Goal: Find specific page/section: Find specific page/section

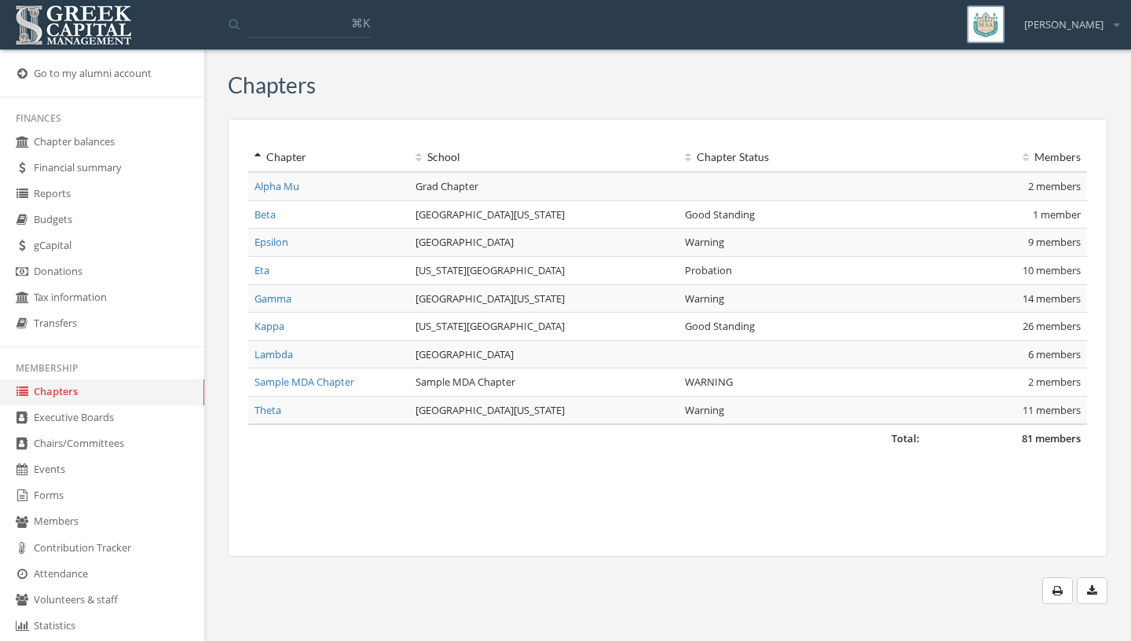
click at [94, 214] on link "Budgets" at bounding box center [102, 220] width 204 height 26
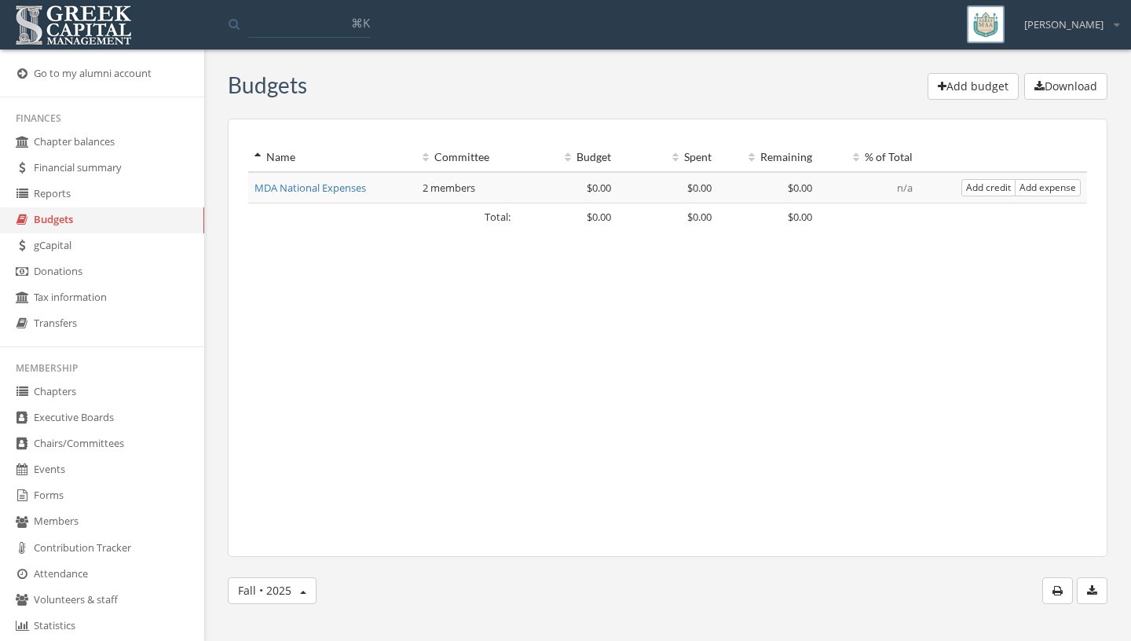
click at [106, 324] on link "Transfers" at bounding box center [102, 324] width 204 height 26
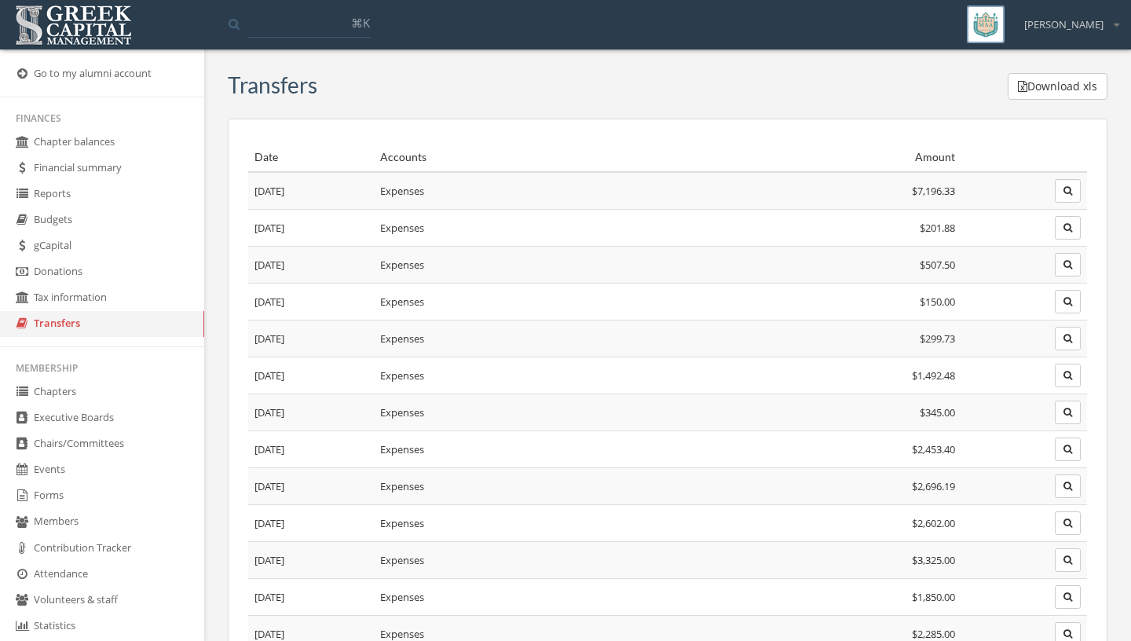
click at [60, 483] on link "Events" at bounding box center [102, 470] width 204 height 26
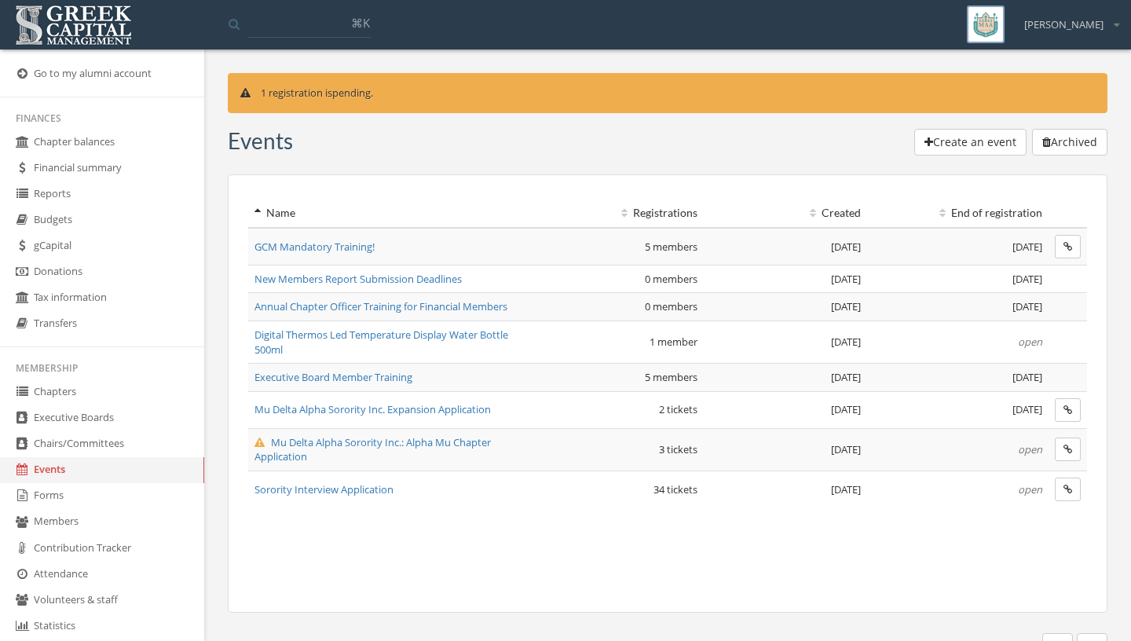
click at [57, 499] on link "Forms" at bounding box center [102, 496] width 204 height 26
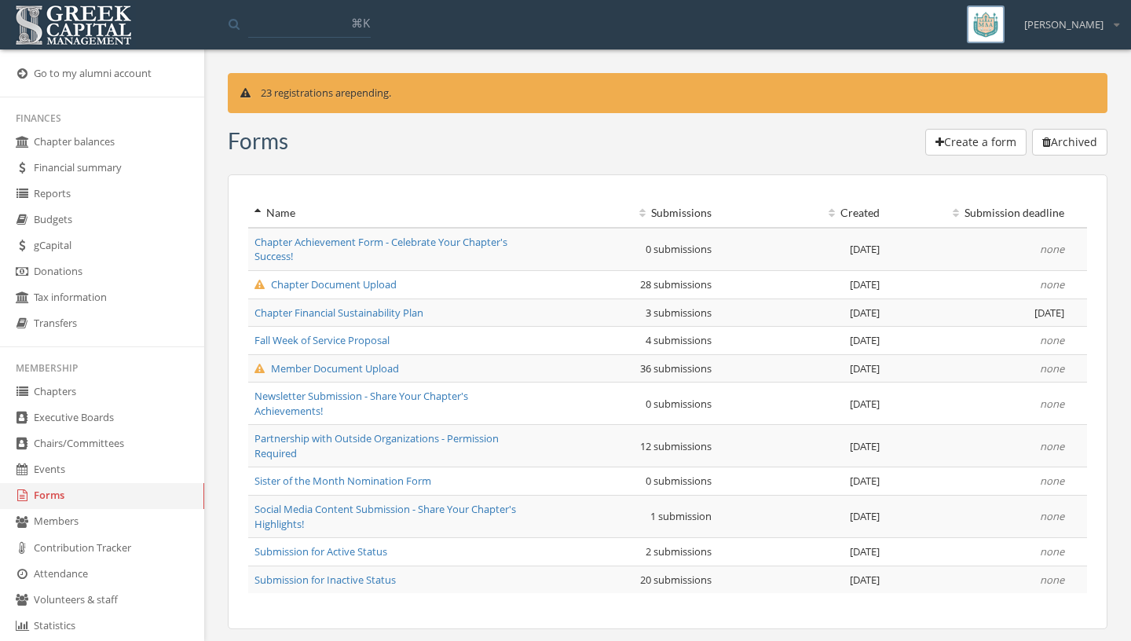
click at [343, 372] on span "Member Document Upload" at bounding box center [327, 368] width 145 height 14
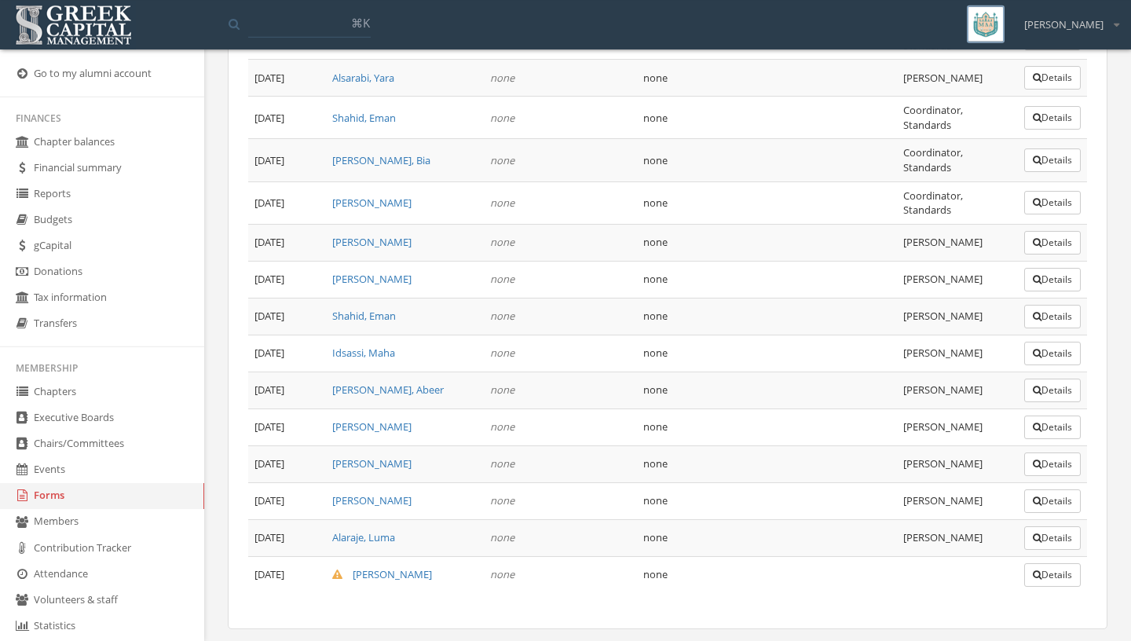
scroll to position [1126, 0]
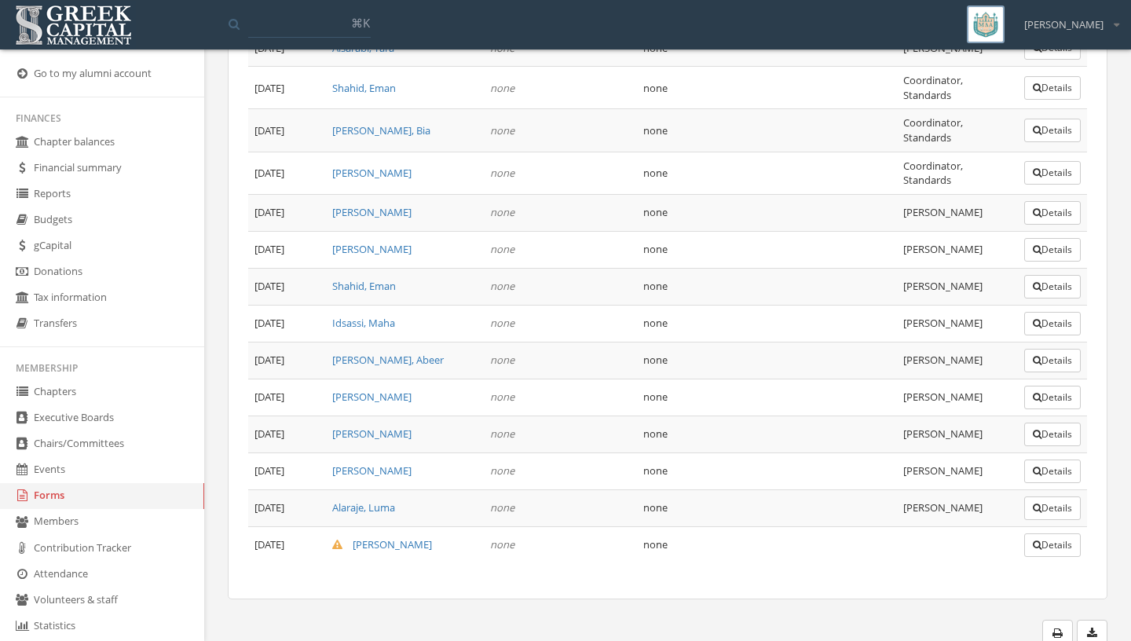
click at [1039, 543] on button "Details" at bounding box center [1052, 545] width 57 height 24
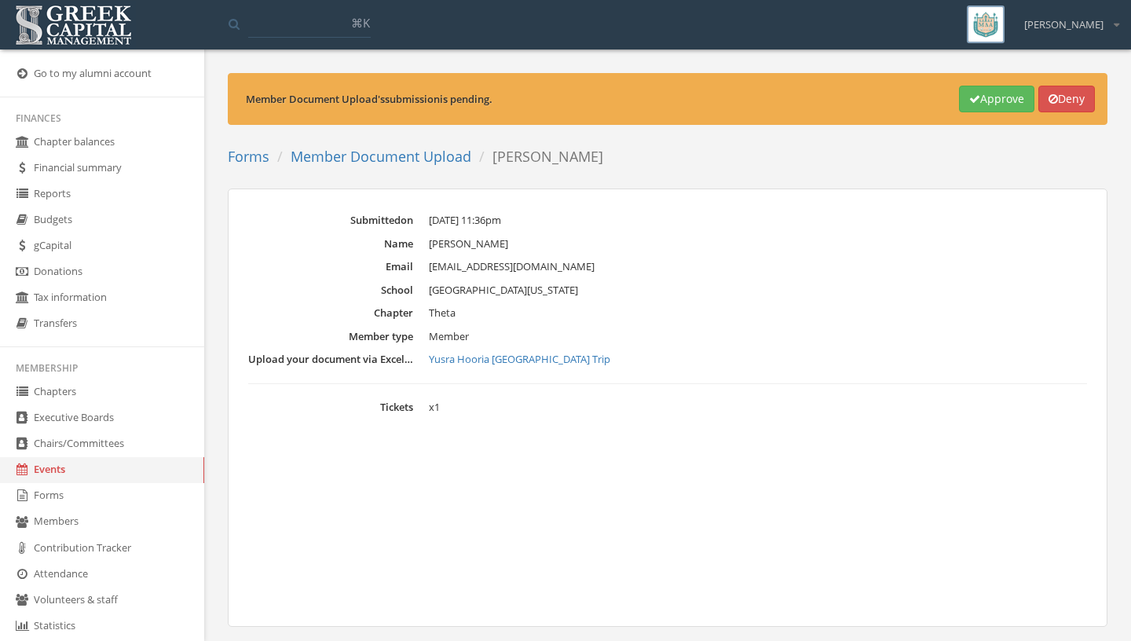
click at [518, 362] on link "Yusra Hooria [GEOGRAPHIC_DATA] Trip" at bounding box center [758, 360] width 658 height 16
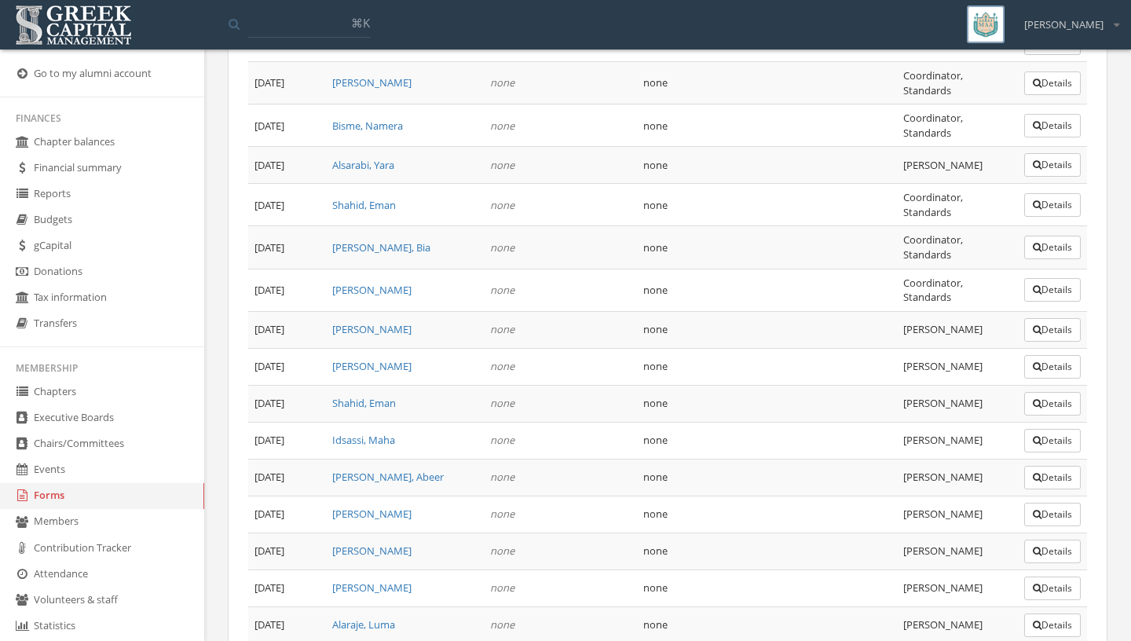
scroll to position [1126, 0]
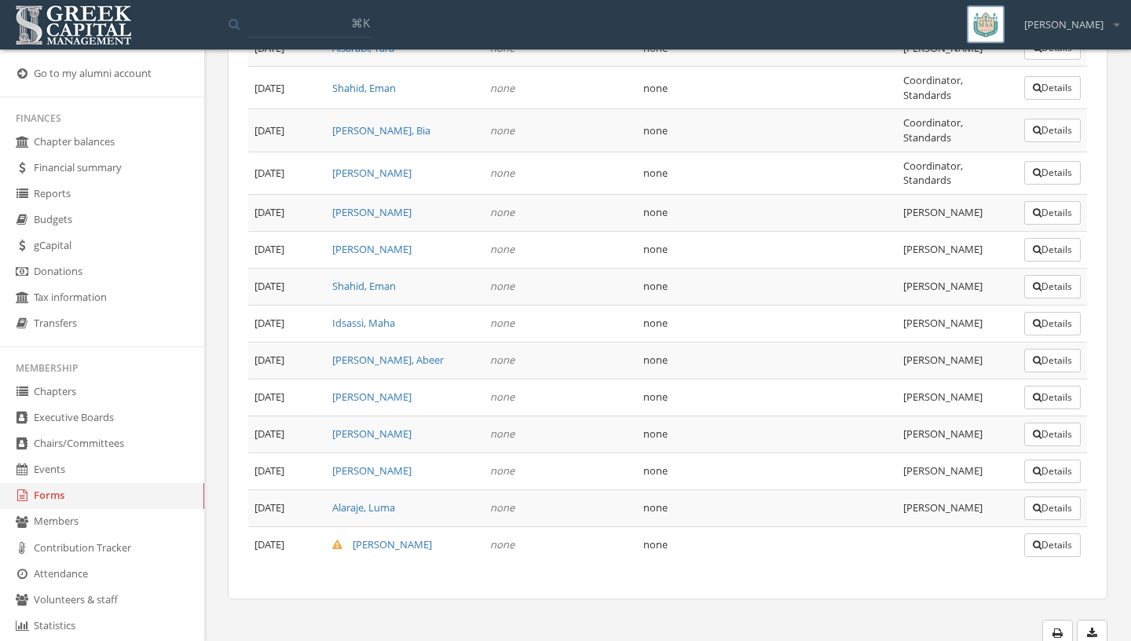
click at [75, 400] on link "Chapters" at bounding box center [102, 392] width 204 height 26
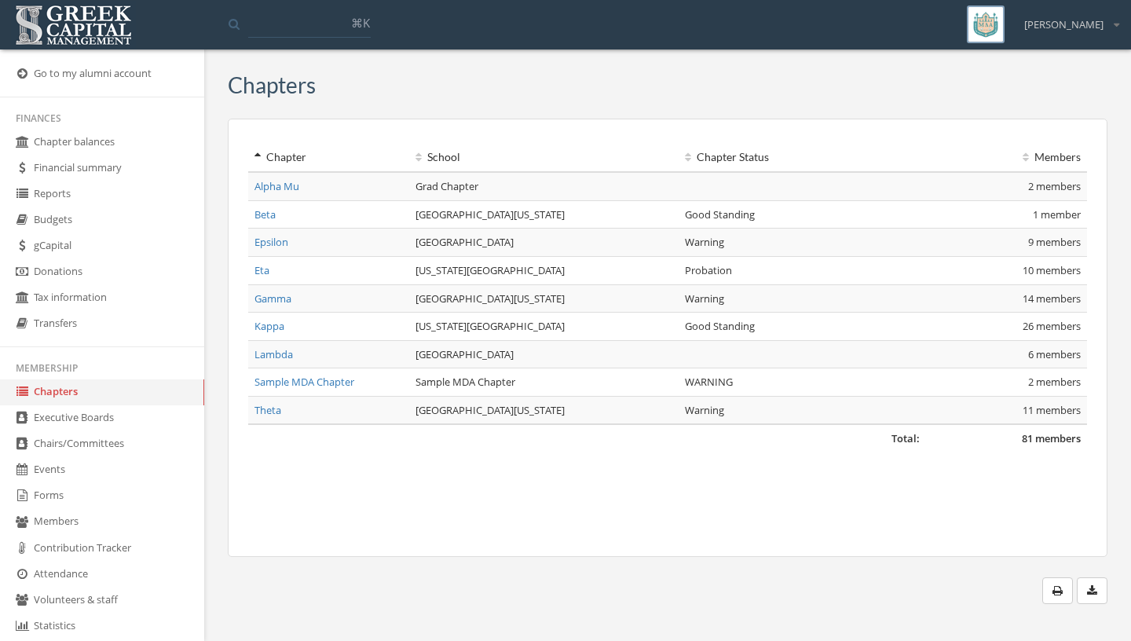
click at [99, 478] on link "Events" at bounding box center [102, 470] width 204 height 26
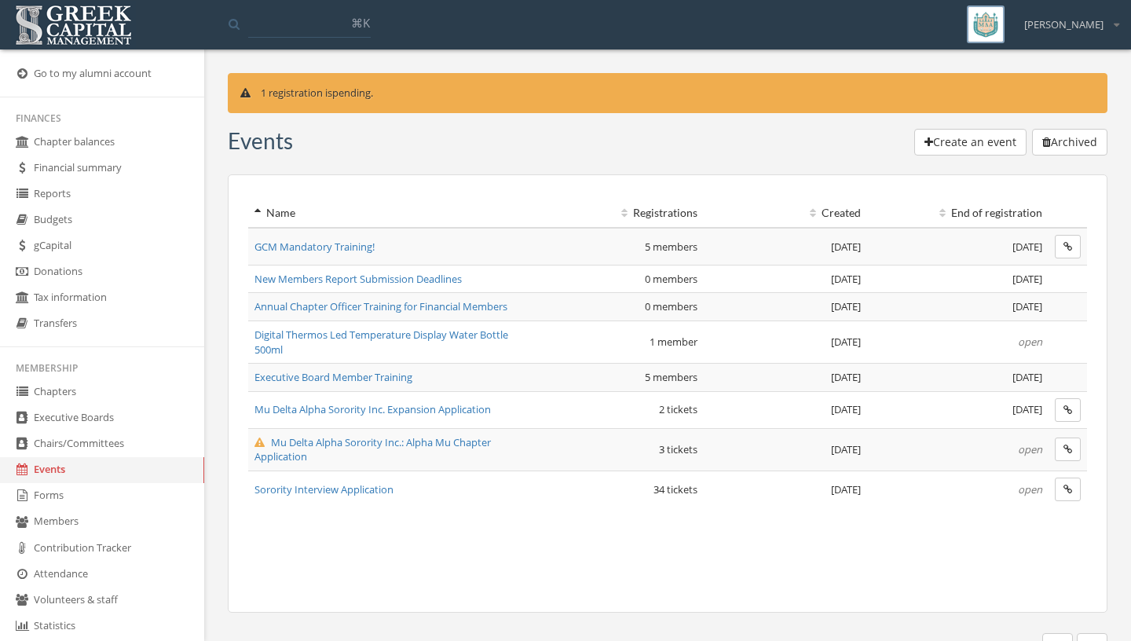
click at [130, 440] on link "Chairs/Committees" at bounding box center [102, 444] width 204 height 26
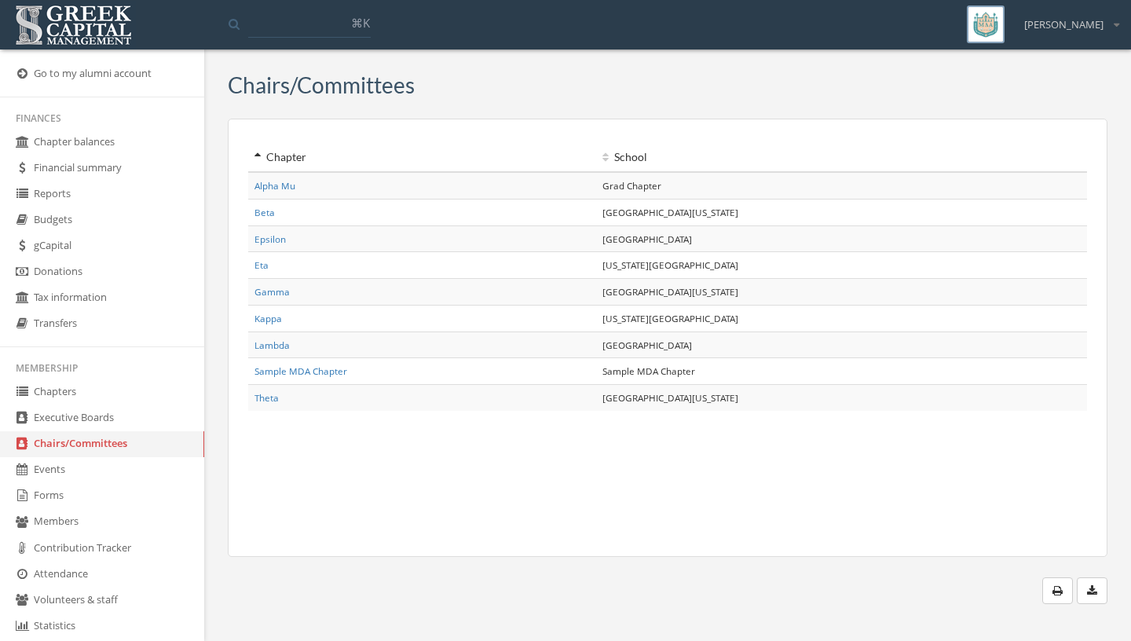
click at [123, 425] on link "Executive Boards" at bounding box center [102, 418] width 204 height 26
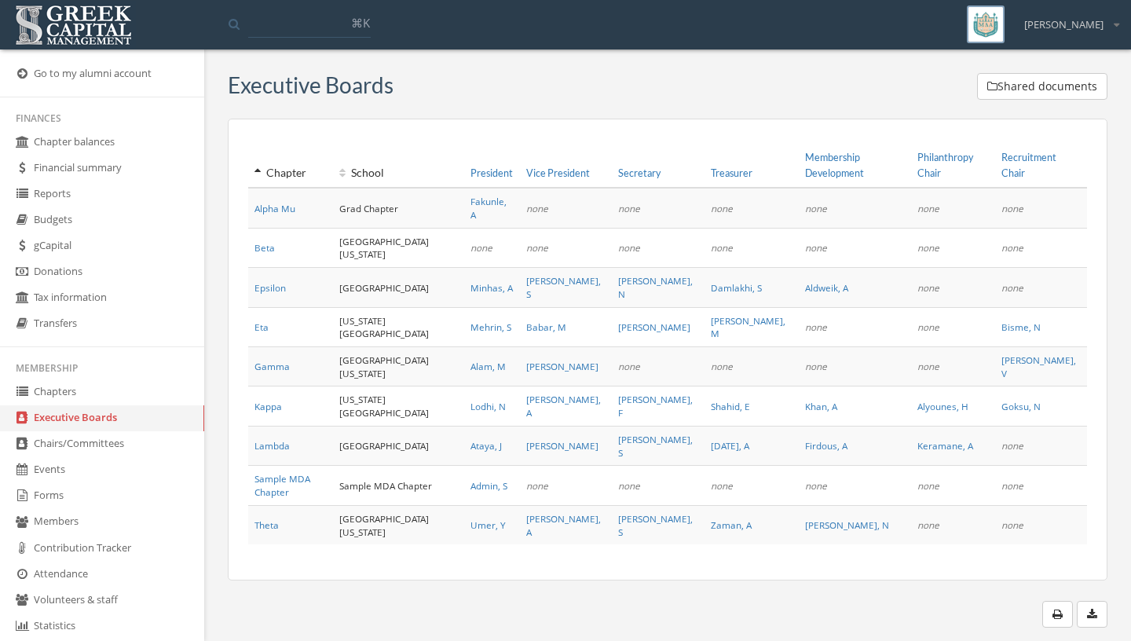
click at [112, 397] on link "Chapters" at bounding box center [102, 392] width 204 height 26
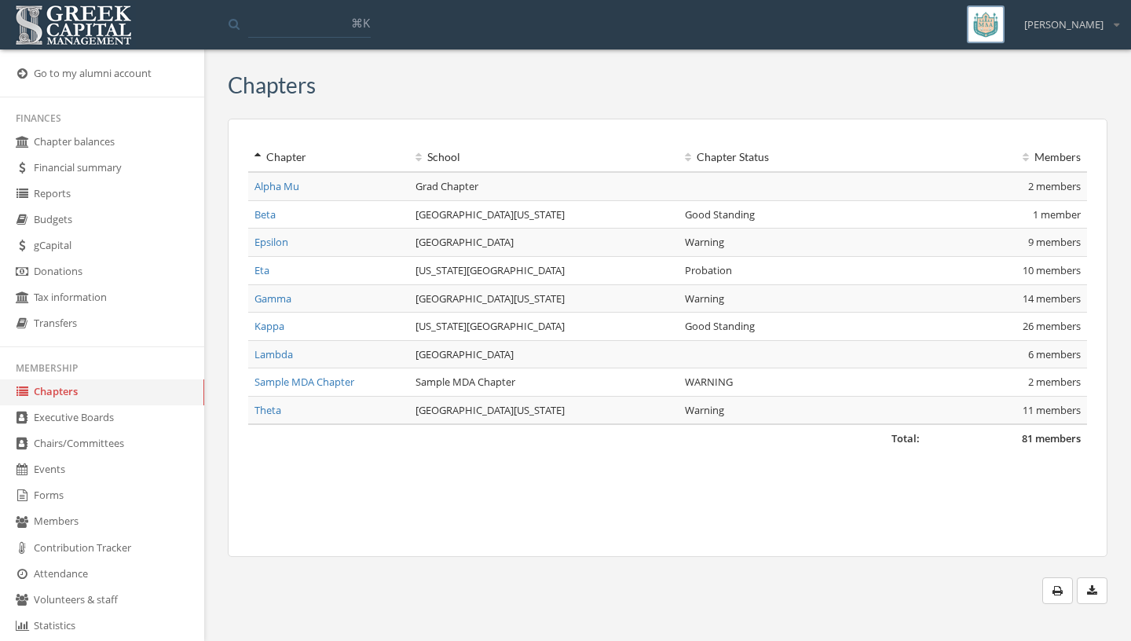
click at [89, 526] on link "Members" at bounding box center [102, 522] width 204 height 26
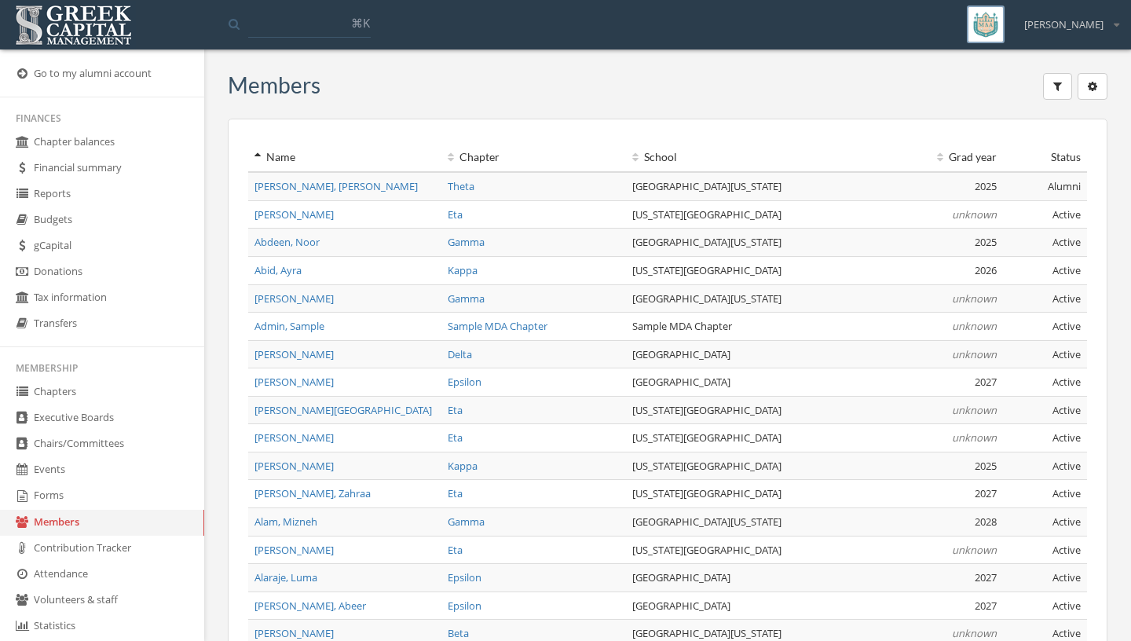
click at [107, 491] on link "Forms" at bounding box center [102, 496] width 204 height 26
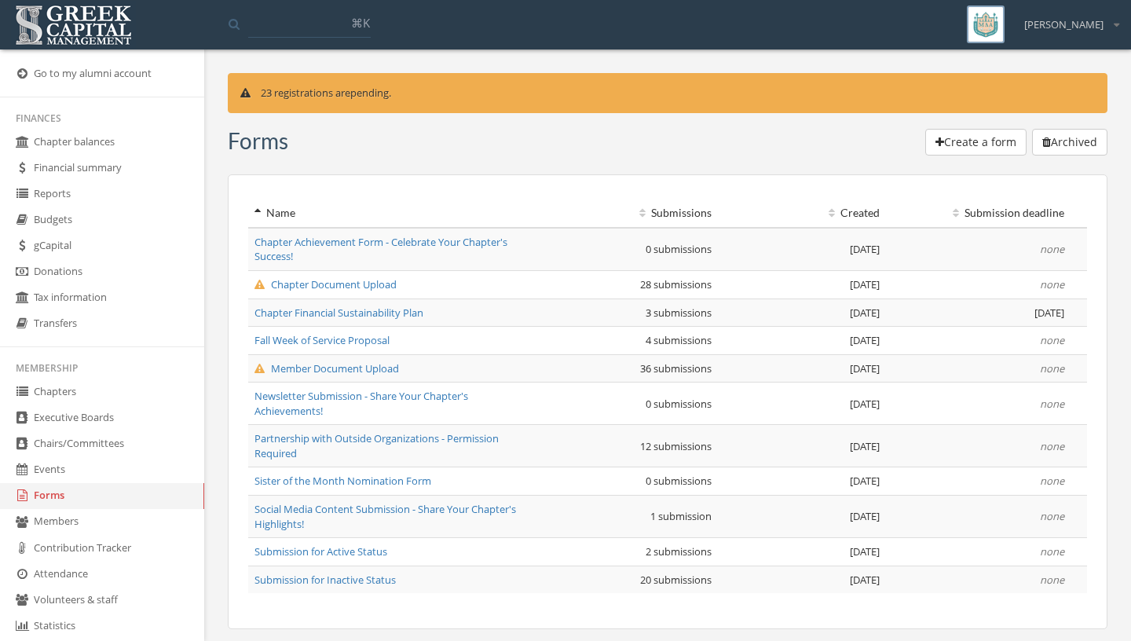
click at [112, 467] on link "Events" at bounding box center [102, 470] width 204 height 26
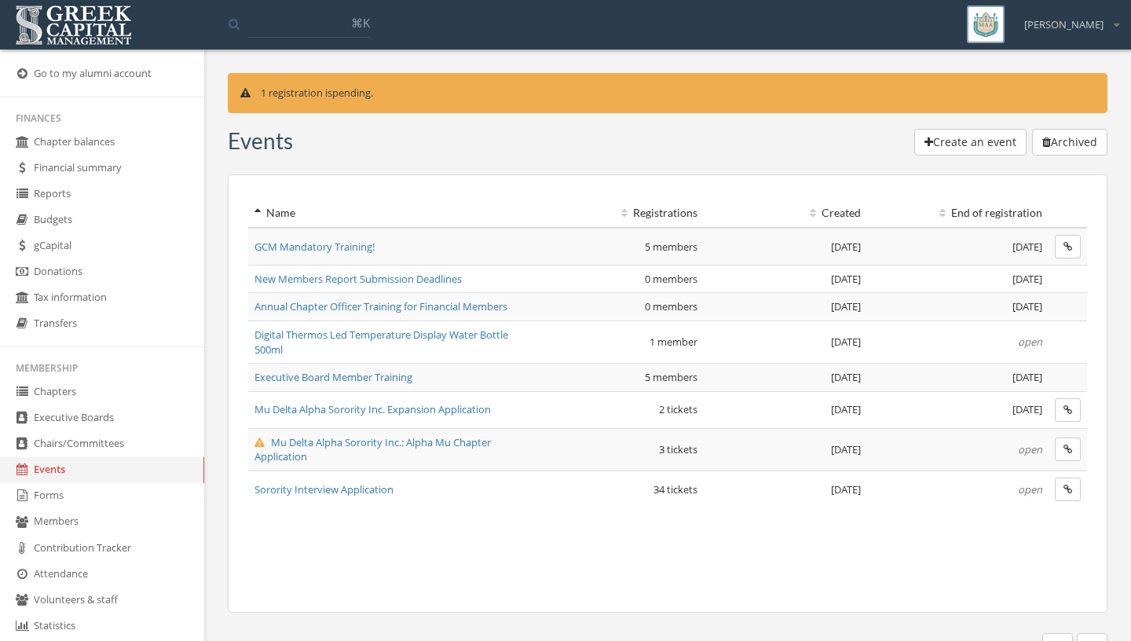
click at [116, 503] on link "Forms" at bounding box center [102, 496] width 204 height 26
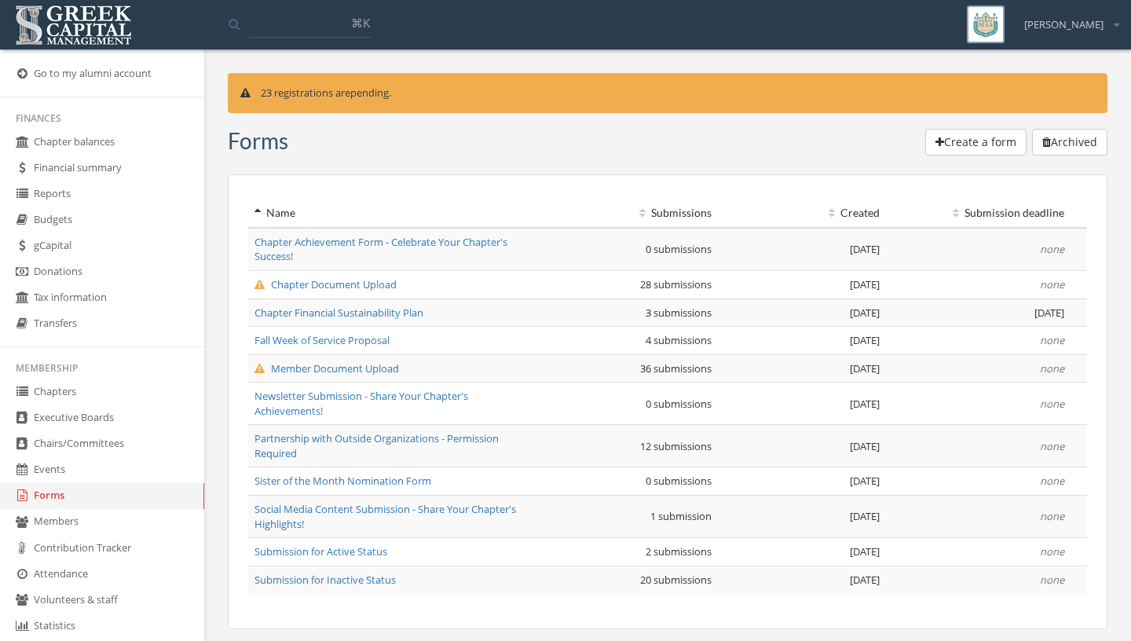
click at [316, 287] on span "Chapter Document Upload" at bounding box center [326, 284] width 142 height 14
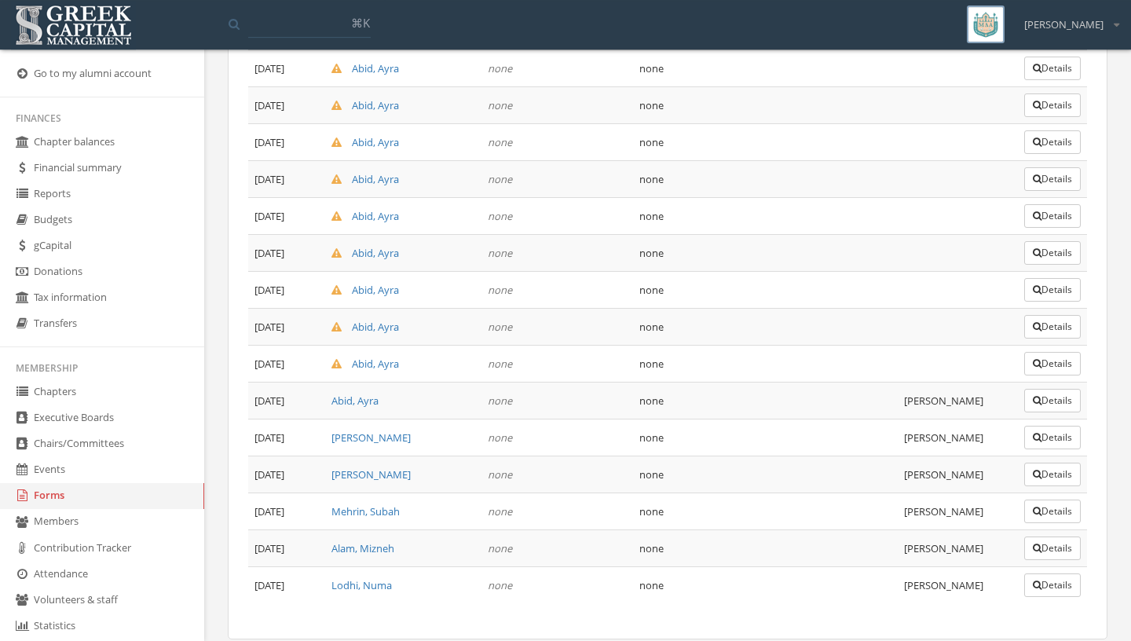
scroll to position [814, 0]
